Goal: Task Accomplishment & Management: Use online tool/utility

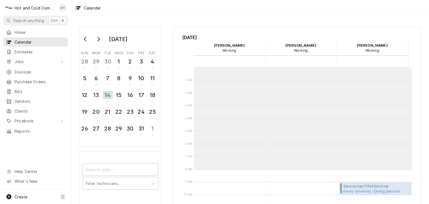
scroll to position [102, 0]
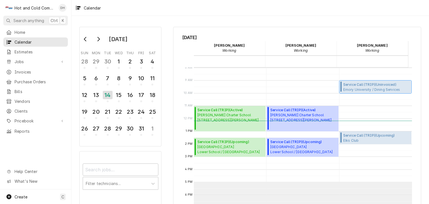
click at [358, 86] on span "Service Call (TRIP) ( Uninvoiced )" at bounding box center [377, 84] width 67 height 5
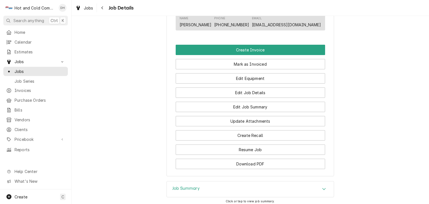
scroll to position [373, 0]
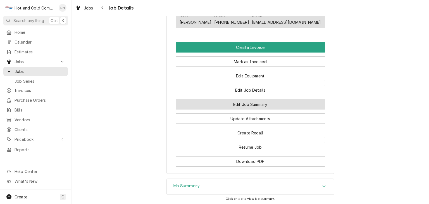
click at [275, 110] on button "Edit Job Summary" at bounding box center [251, 104] width 150 height 10
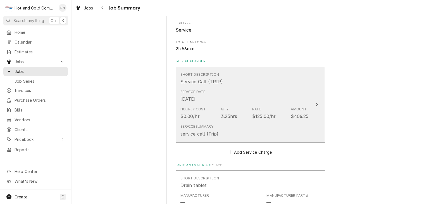
scroll to position [186, 0]
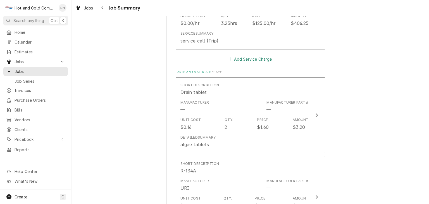
click at [242, 59] on button "Add Service Charge" at bounding box center [250, 59] width 45 height 8
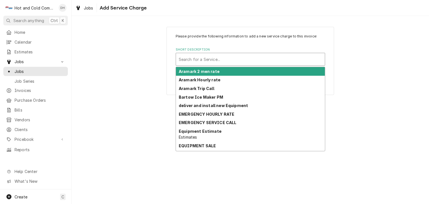
click at [234, 57] on div "Short Description" at bounding box center [250, 59] width 143 height 10
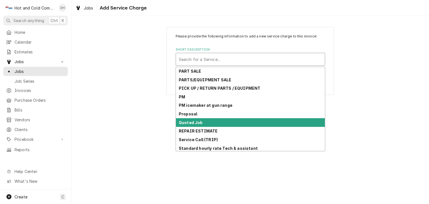
scroll to position [67, 0]
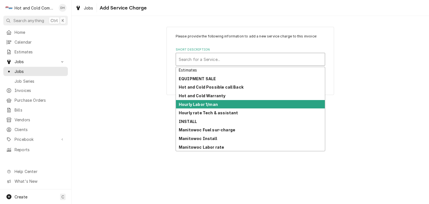
click at [219, 104] on div "Hourly Labor 1/man" at bounding box center [250, 104] width 149 height 9
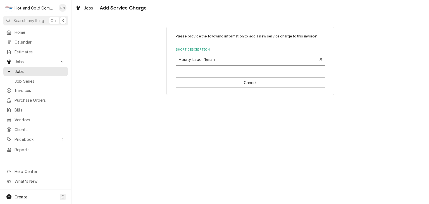
type textarea "x"
